Goal: Task Accomplishment & Management: Manage account settings

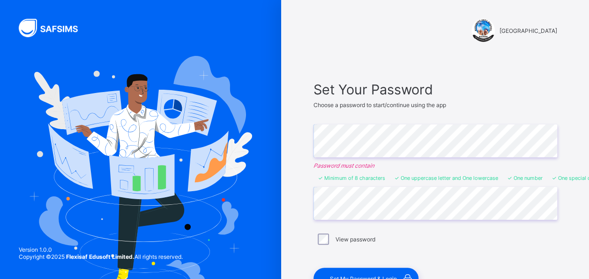
click at [414, 229] on div "View password" at bounding box center [436, 239] width 244 height 20
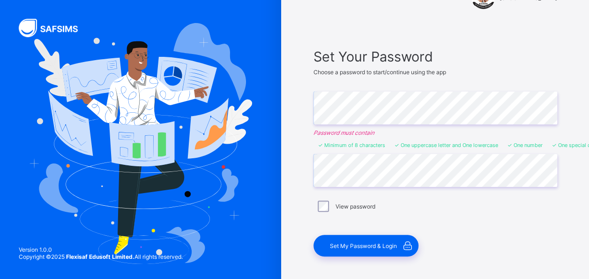
scroll to position [47, 0]
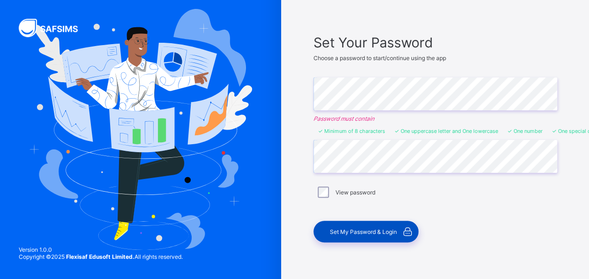
click at [373, 228] on span "Set My Password & Login" at bounding box center [363, 231] width 67 height 7
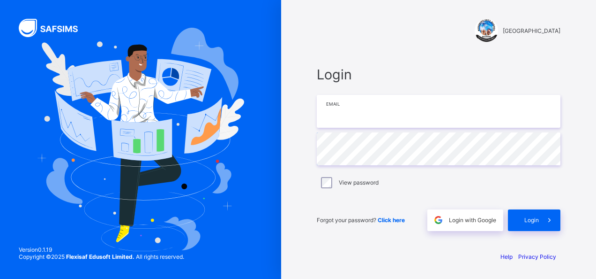
click at [380, 112] on input "email" at bounding box center [439, 111] width 244 height 33
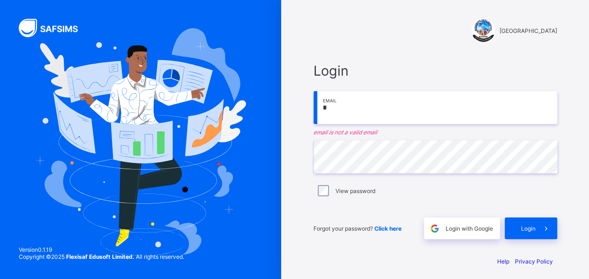
type input "**********"
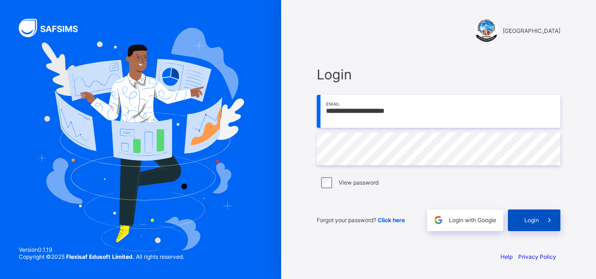
click at [529, 221] on span "Login" at bounding box center [532, 219] width 15 height 7
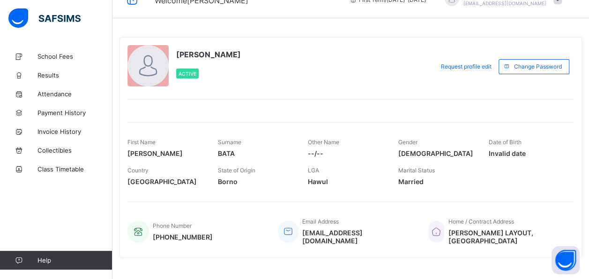
scroll to position [28, 0]
